Goal: Complete application form: Complete application form

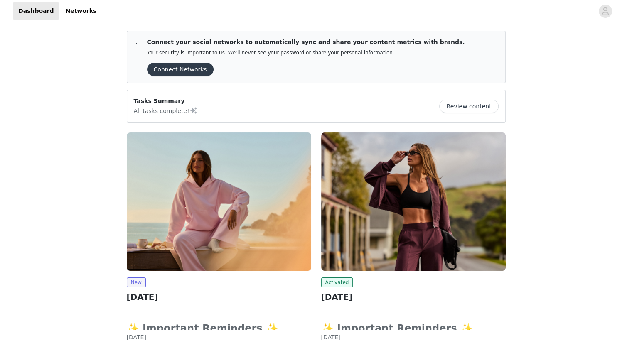
click at [232, 175] on img at bounding box center [219, 201] width 184 height 138
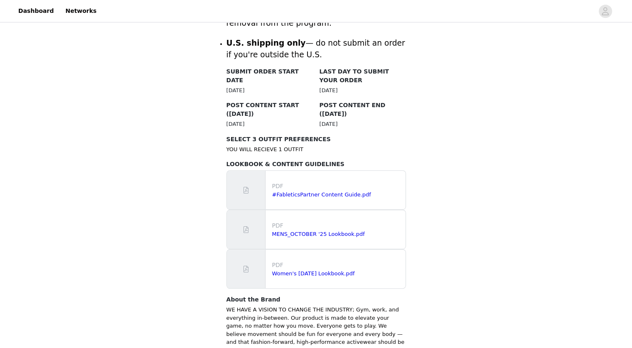
scroll to position [415, 0]
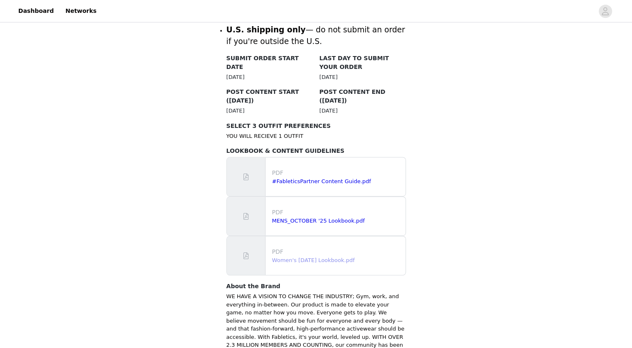
click at [295, 257] on link "Women's [DATE] Lookbook.pdf" at bounding box center [313, 260] width 83 height 6
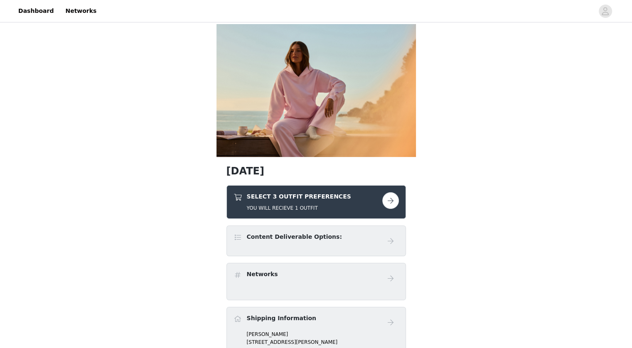
click at [390, 205] on button "button" at bounding box center [390, 200] width 17 height 17
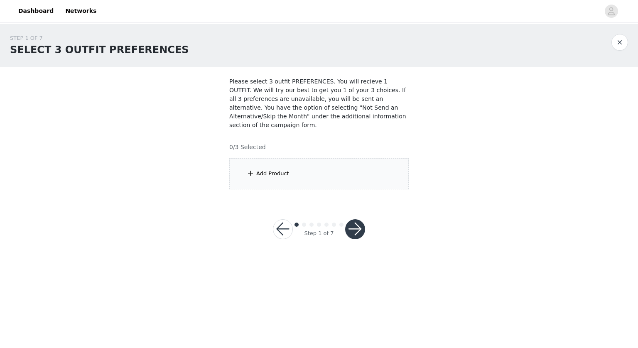
click at [294, 158] on div "Add Product" at bounding box center [318, 173] width 179 height 31
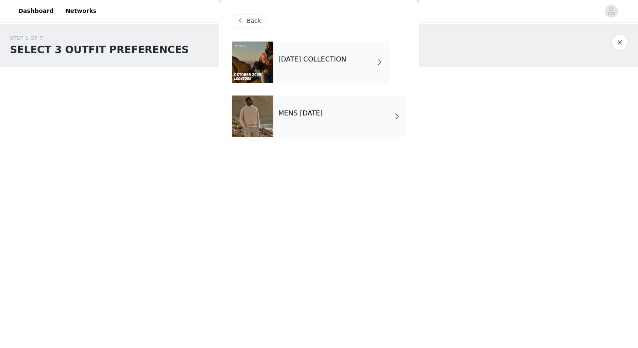
click at [294, 76] on div "[DATE] COLLECTION" at bounding box center [330, 63] width 115 height 42
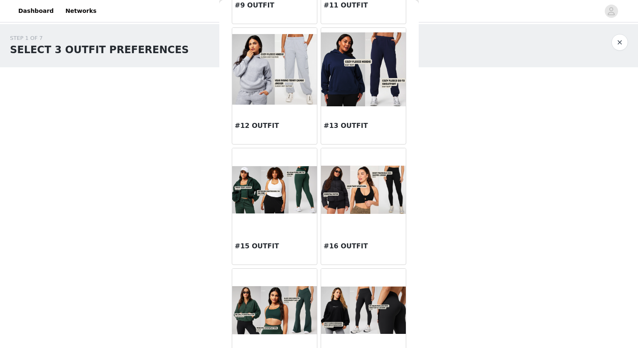
scroll to position [665, 0]
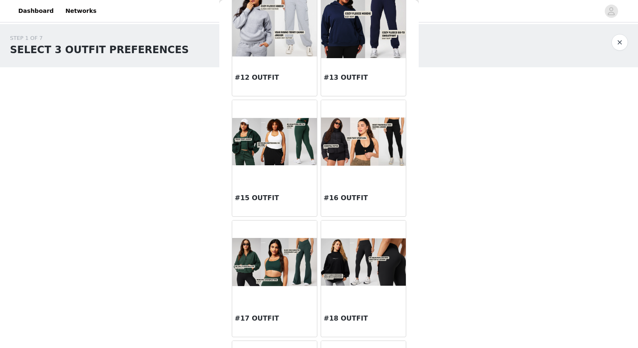
click at [282, 268] on img at bounding box center [274, 262] width 85 height 48
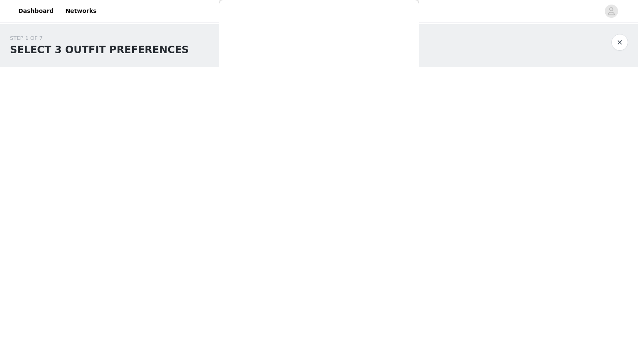
scroll to position [0, 0]
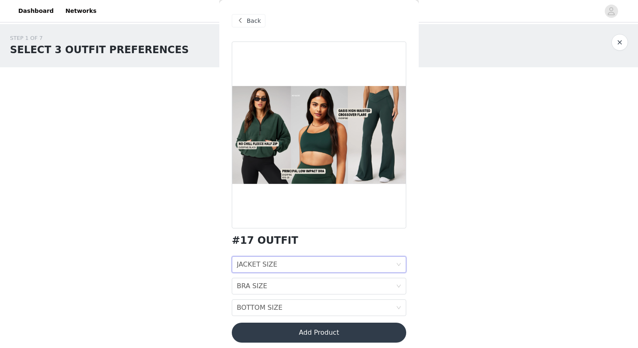
click at [285, 266] on div "JACKET SIZE JACKET SIZE" at bounding box center [316, 265] width 159 height 16
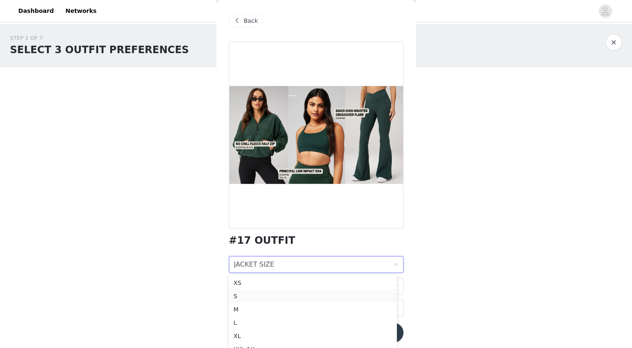
click at [276, 296] on div "S" at bounding box center [312, 296] width 158 height 9
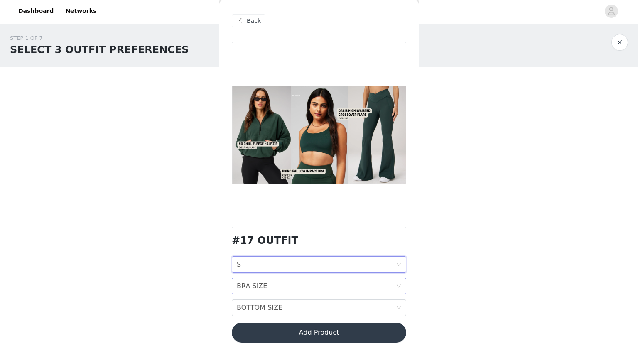
click at [274, 290] on div "BRA SIZE BRA SIZE" at bounding box center [316, 286] width 159 height 16
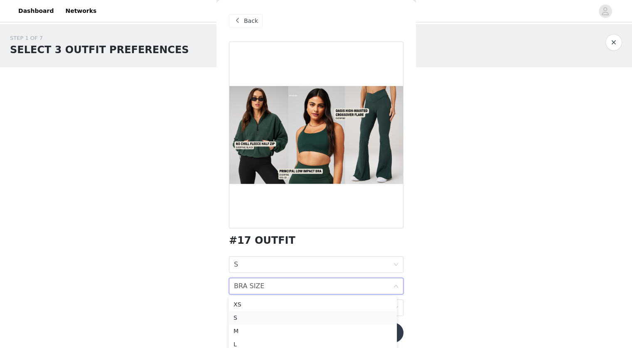
click at [271, 314] on div "S" at bounding box center [312, 317] width 158 height 9
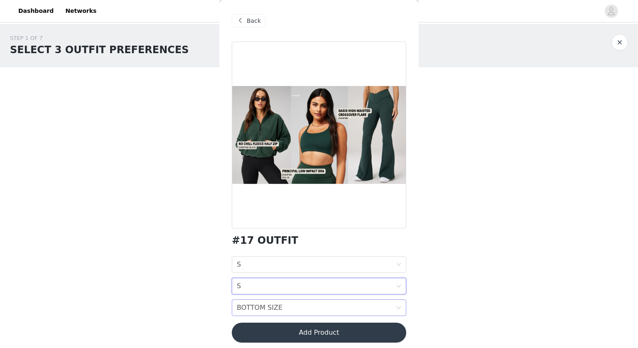
click at [267, 308] on div "BOTTOM SIZE" at bounding box center [260, 308] width 46 height 16
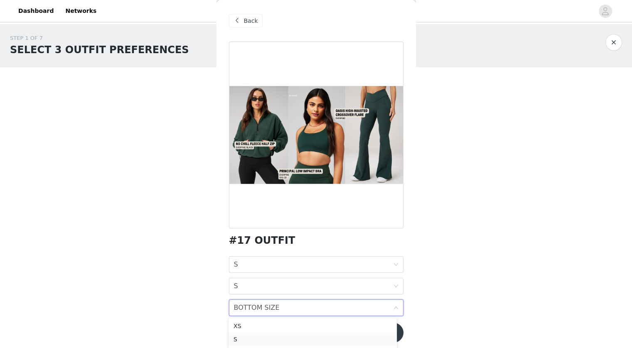
click at [261, 338] on div "S" at bounding box center [312, 339] width 158 height 9
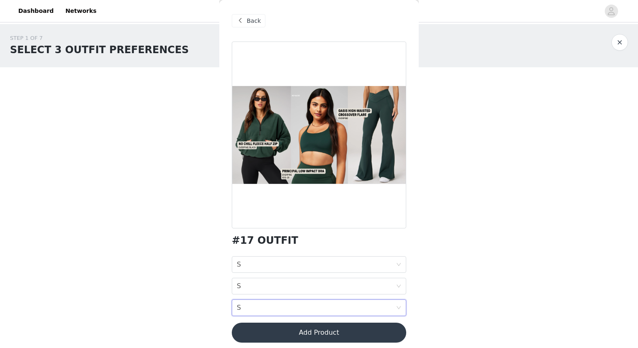
click at [286, 330] on button "Add Product" at bounding box center [319, 333] width 174 height 20
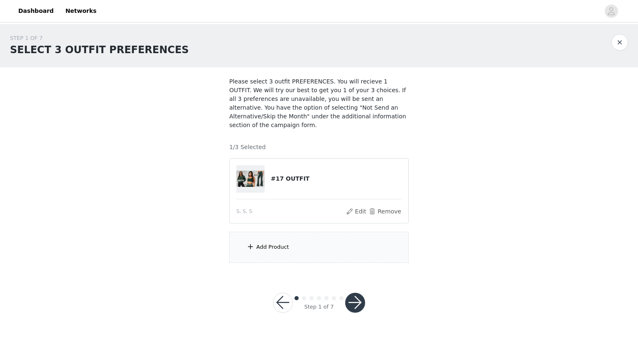
click at [280, 242] on div "Add Product" at bounding box center [318, 247] width 179 height 31
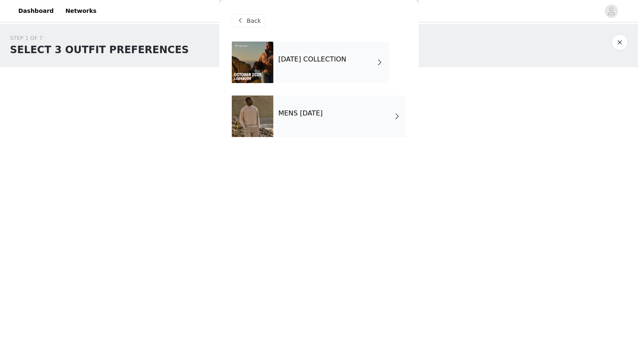
click at [299, 66] on div "[DATE] COLLECTION" at bounding box center [330, 63] width 115 height 42
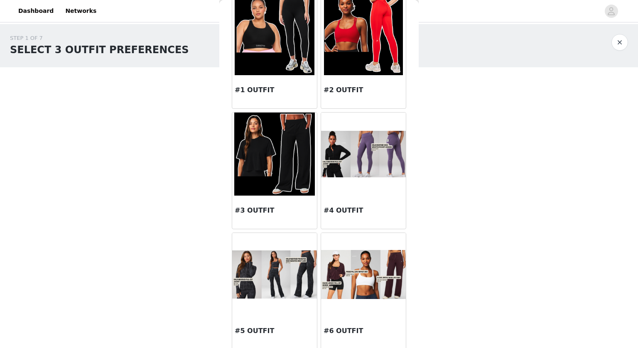
scroll to position [208, 0]
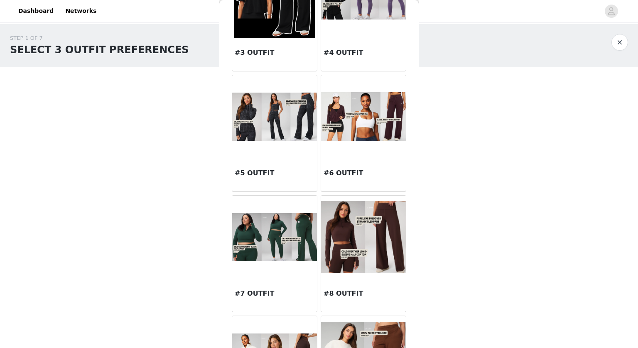
click at [339, 231] on img at bounding box center [363, 237] width 85 height 72
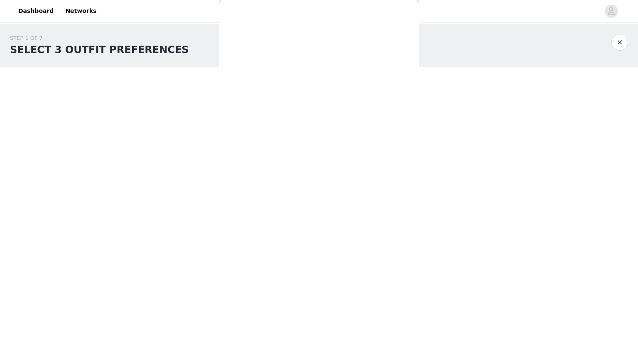
scroll to position [0, 0]
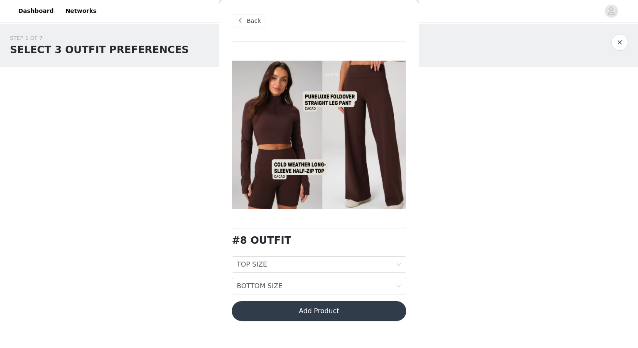
click at [251, 17] on span "Back" at bounding box center [254, 21] width 14 height 9
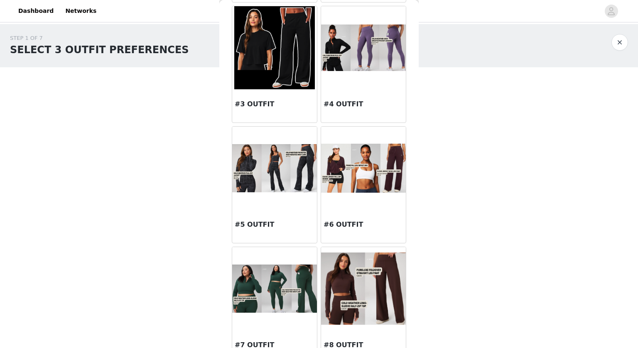
scroll to position [166, 0]
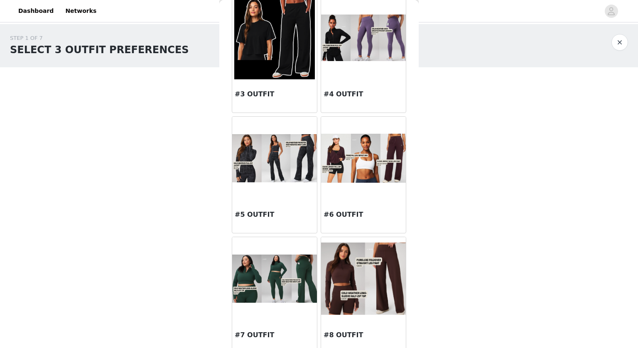
click at [353, 169] on img at bounding box center [363, 158] width 85 height 49
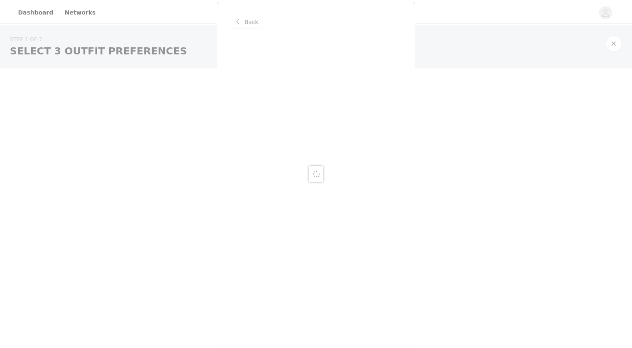
scroll to position [0, 0]
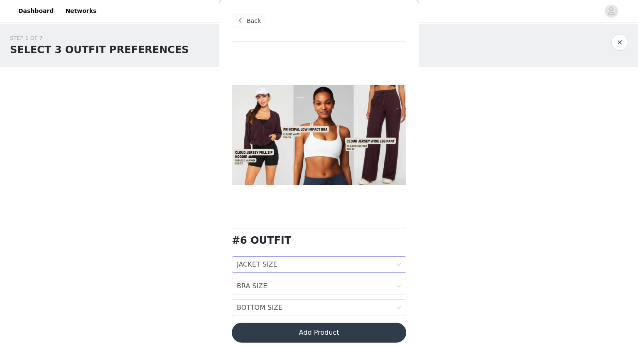
click at [287, 267] on div "JACKET SIZE JACKET SIZE" at bounding box center [316, 265] width 159 height 16
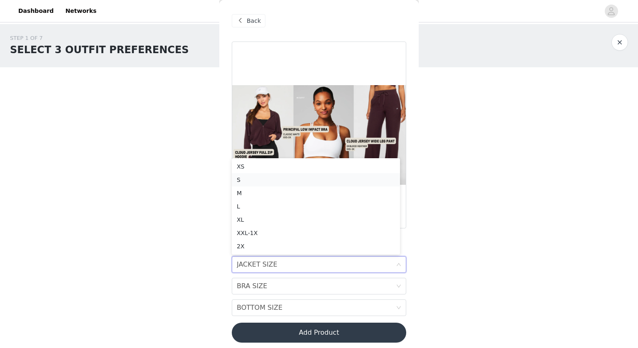
click at [275, 177] on div "S" at bounding box center [316, 179] width 158 height 9
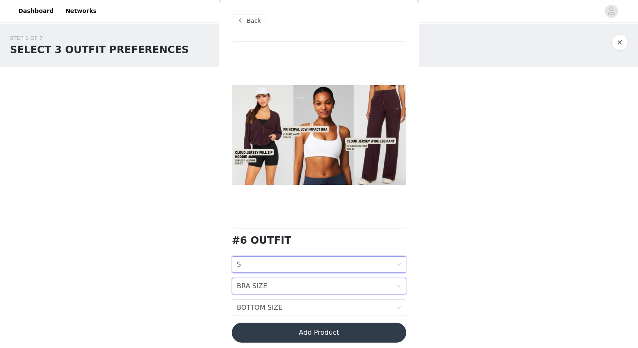
click at [280, 287] on div "BRA SIZE BRA SIZE" at bounding box center [316, 286] width 159 height 16
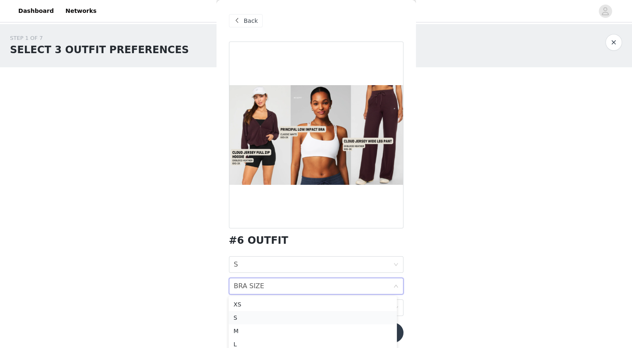
click at [268, 316] on div "S" at bounding box center [312, 317] width 158 height 9
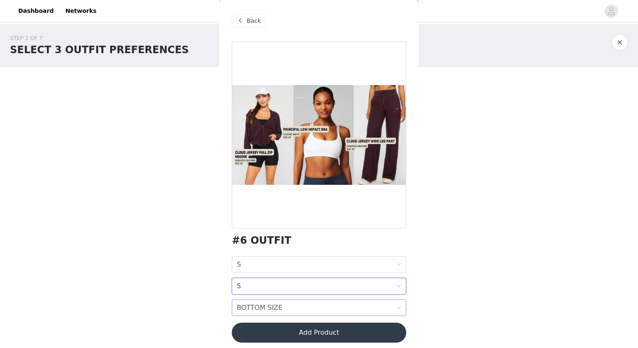
click at [264, 312] on div "BOTTOM SIZE" at bounding box center [260, 308] width 46 height 16
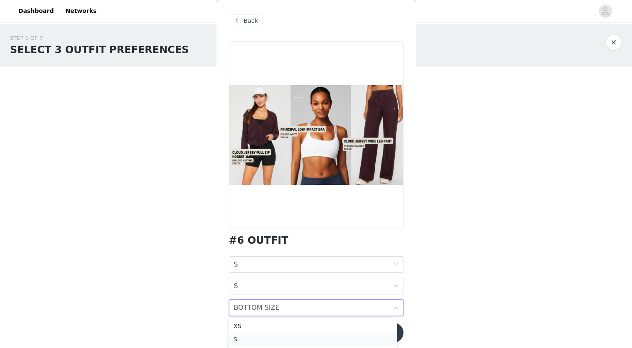
click at [251, 340] on div "S" at bounding box center [312, 339] width 158 height 9
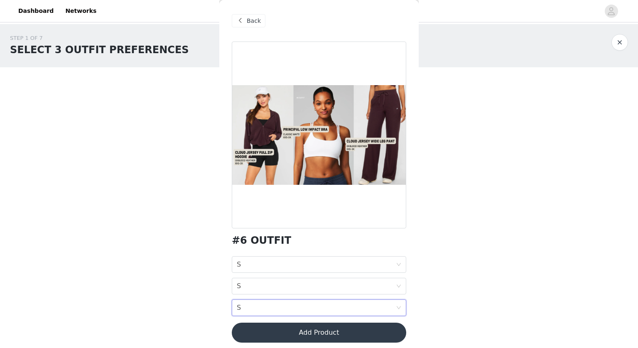
click at [270, 337] on button "Add Product" at bounding box center [319, 333] width 174 height 20
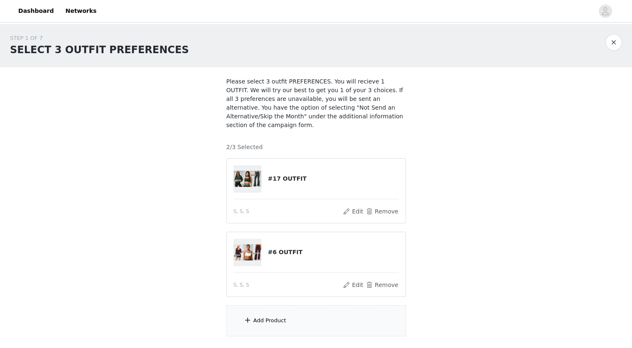
click at [276, 316] on div "Add Product" at bounding box center [269, 320] width 33 height 8
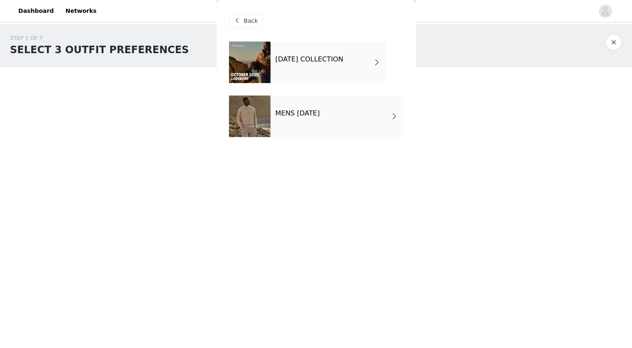
click at [297, 72] on div "[DATE] COLLECTION" at bounding box center [327, 63] width 115 height 42
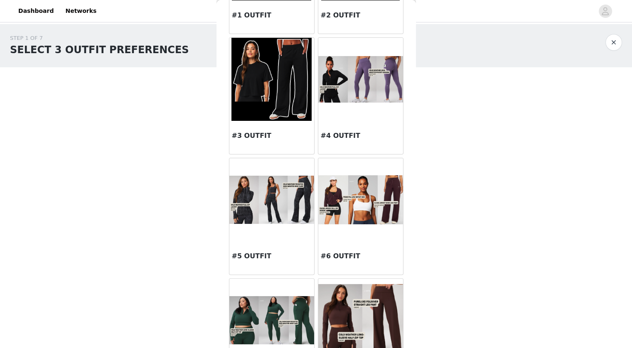
scroll to position [166, 0]
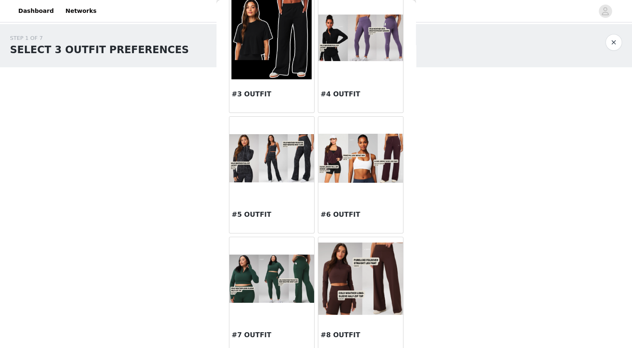
click at [343, 261] on img at bounding box center [360, 279] width 85 height 72
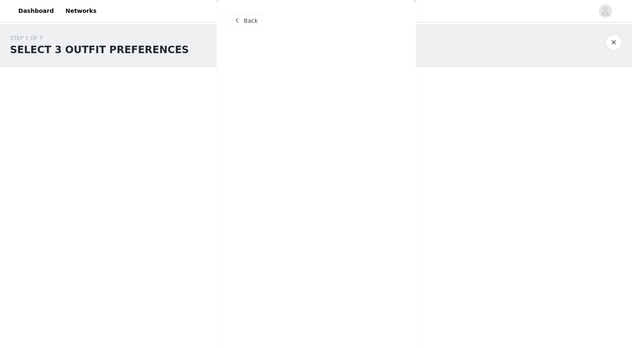
scroll to position [0, 0]
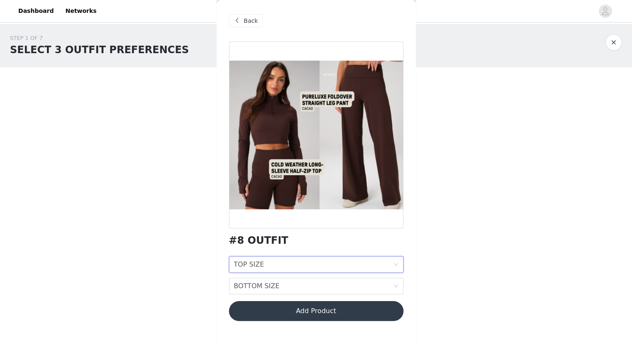
click at [293, 270] on div "TOP SIZE TOP SIZE" at bounding box center [313, 265] width 159 height 16
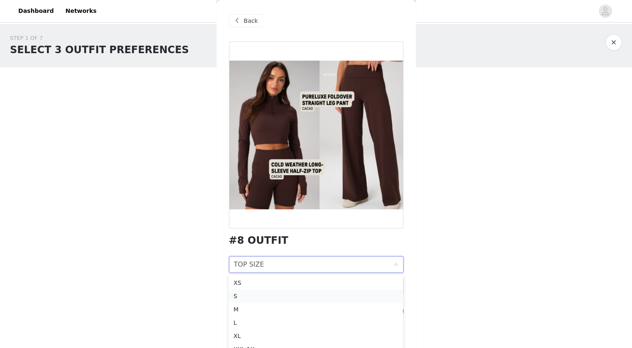
click at [251, 294] on div "S" at bounding box center [315, 296] width 164 height 9
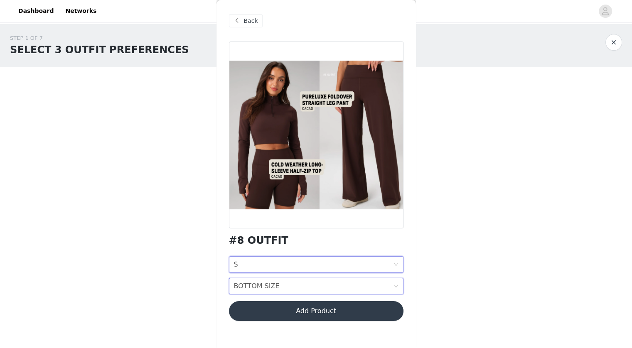
click at [254, 287] on div "BOTTOM SIZE" at bounding box center [257, 286] width 46 height 16
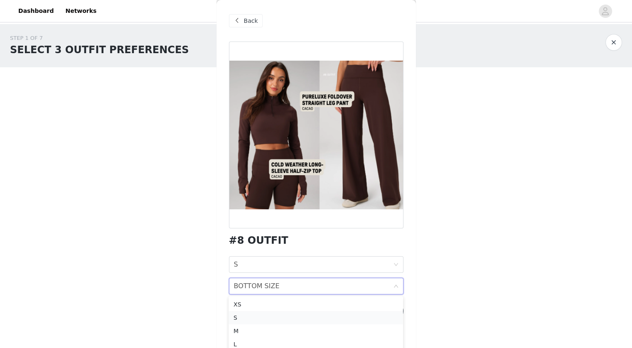
click at [253, 317] on div "S" at bounding box center [315, 317] width 164 height 9
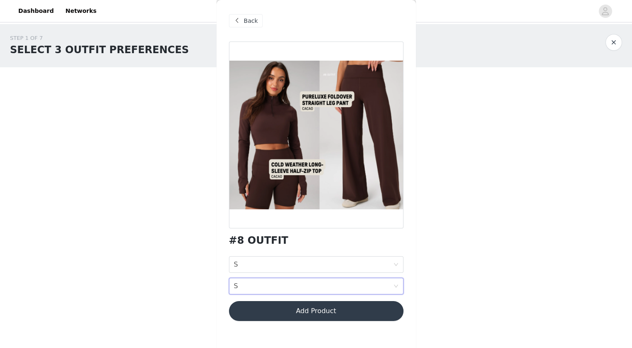
click at [265, 311] on button "Add Product" at bounding box center [316, 311] width 174 height 20
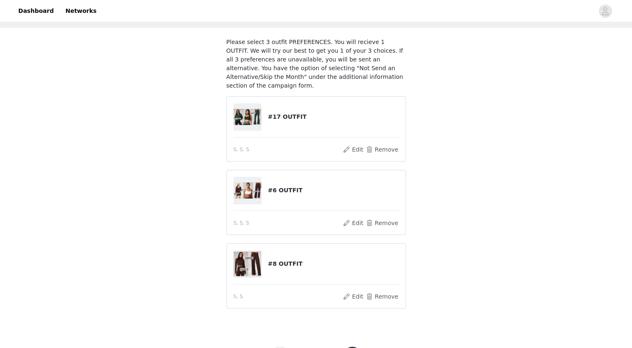
scroll to position [69, 0]
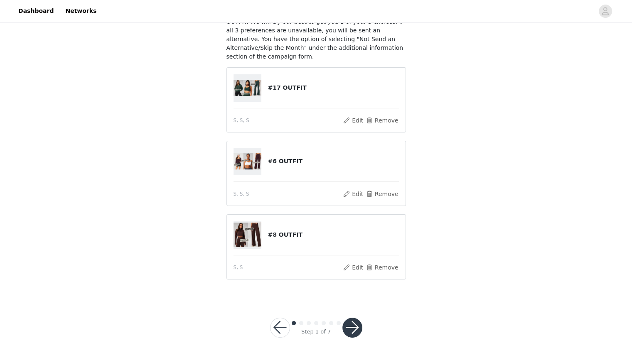
click at [346, 318] on button "button" at bounding box center [352, 328] width 20 height 20
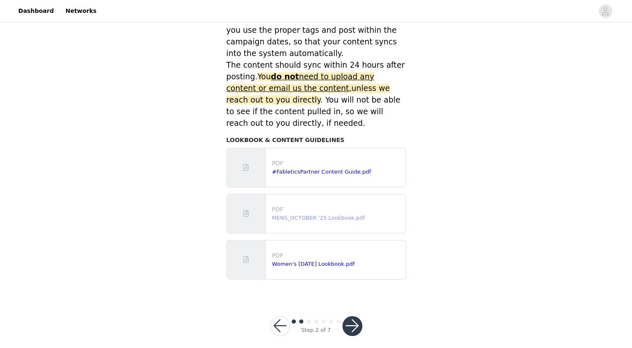
scroll to position [358, 0]
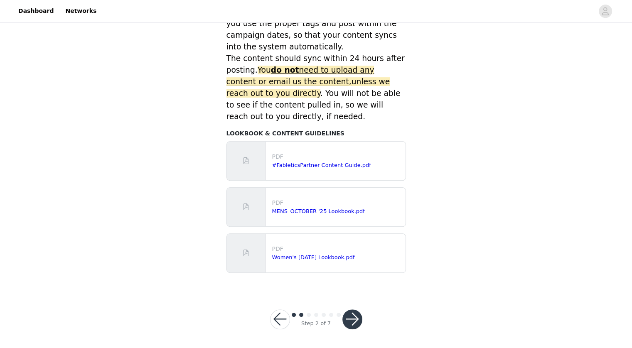
click at [352, 323] on button "button" at bounding box center [352, 319] width 20 height 20
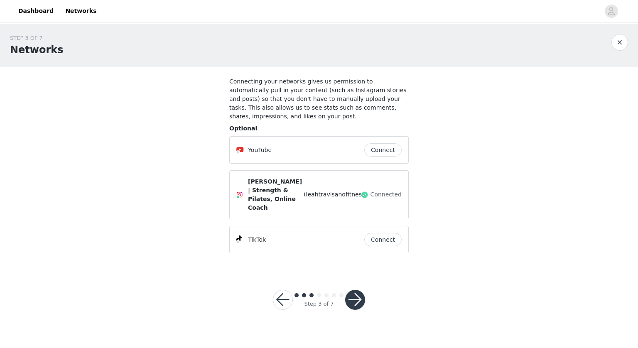
click at [359, 290] on button "button" at bounding box center [355, 300] width 20 height 20
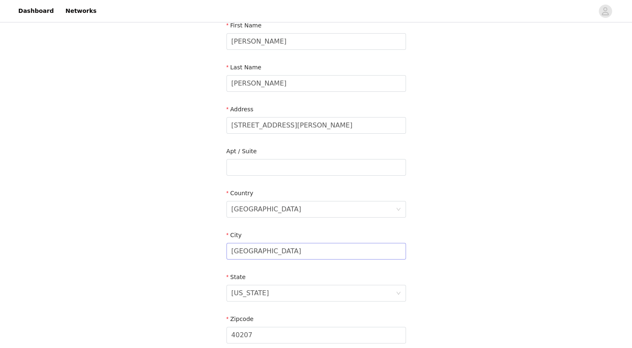
scroll to position [218, 0]
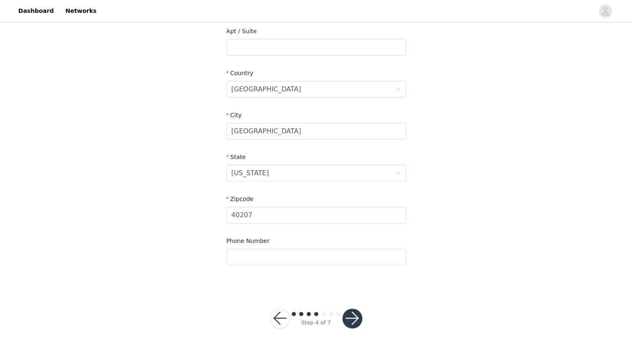
click at [351, 321] on button "button" at bounding box center [352, 319] width 20 height 20
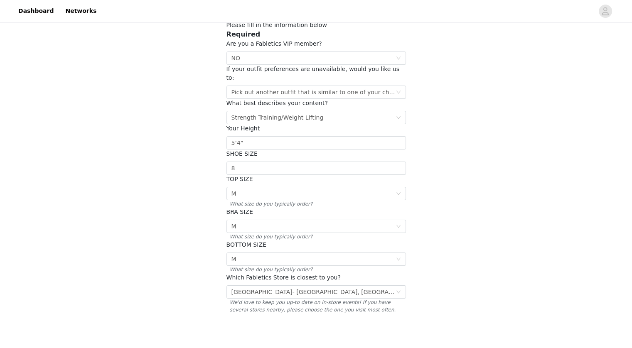
scroll to position [99, 0]
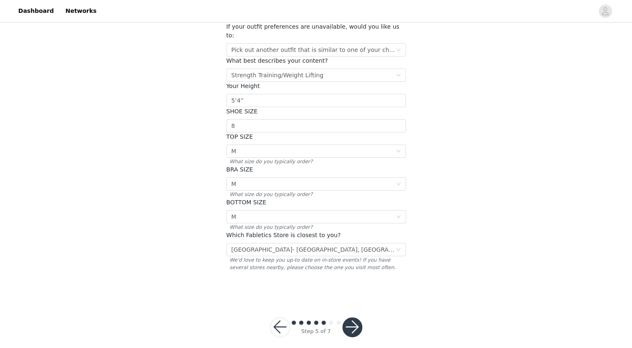
click at [354, 318] on button "button" at bounding box center [352, 327] width 20 height 20
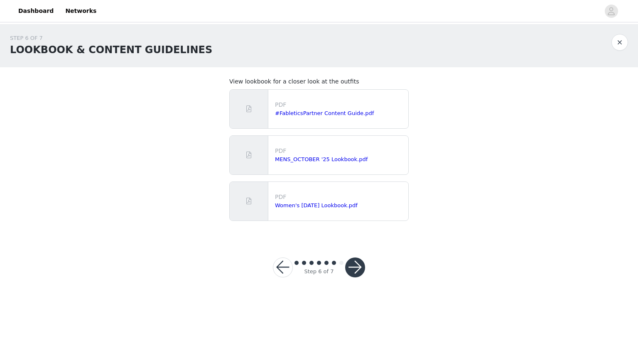
click at [349, 263] on button "button" at bounding box center [355, 268] width 20 height 20
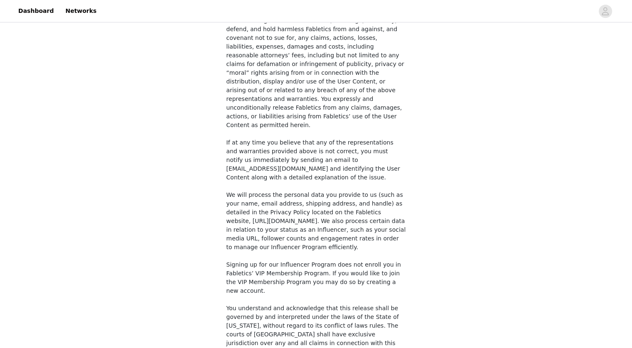
scroll to position [576, 0]
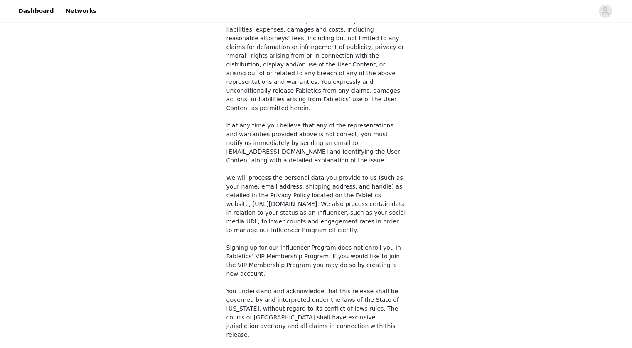
checkbox input "true"
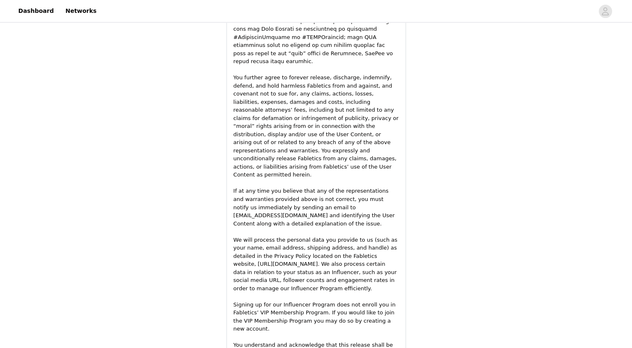
scroll to position [1141, 0]
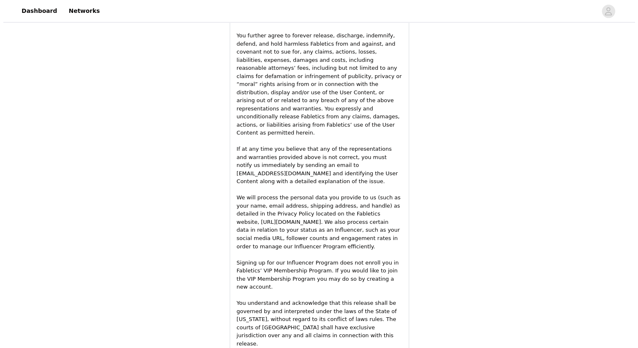
scroll to position [0, 0]
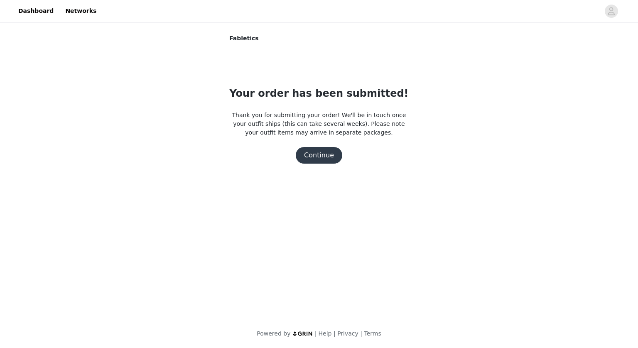
click at [325, 155] on button "Continue" at bounding box center [319, 155] width 47 height 17
